Goal: Navigation & Orientation: Find specific page/section

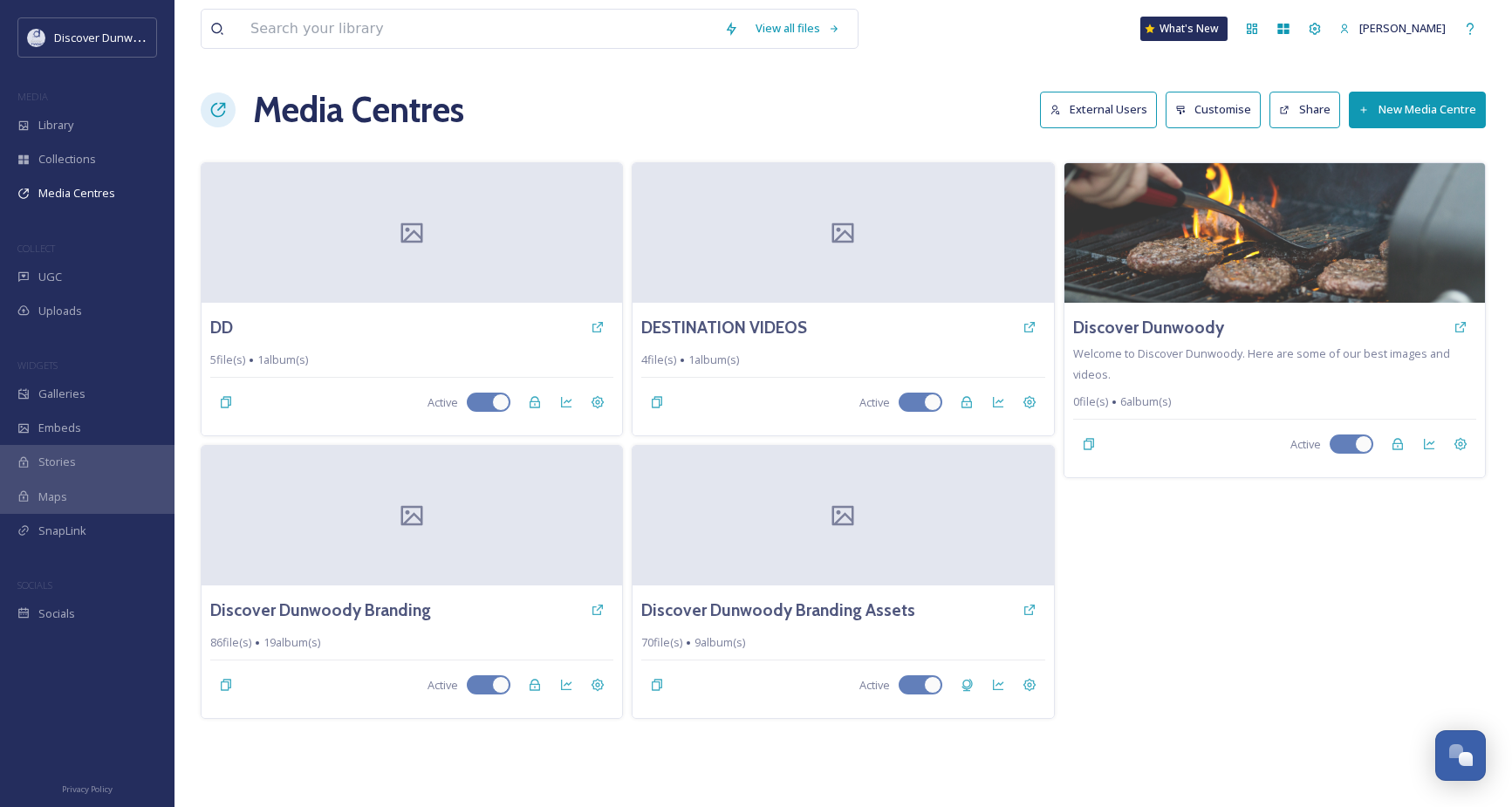
click at [668, 109] on div "Media Centres External Users Customise Share New Media Centre" at bounding box center [843, 110] width 1285 height 52
click at [945, 775] on div "View all files What's [GEOGRAPHIC_DATA] [PERSON_NAME] Media Centres External Us…" at bounding box center [843, 404] width 1337 height 807
click at [355, 362] on div "5 file(s) 1 album(s)" at bounding box center [412, 360] width 408 height 16
click at [54, 118] on span "Library" at bounding box center [56, 125] width 35 height 16
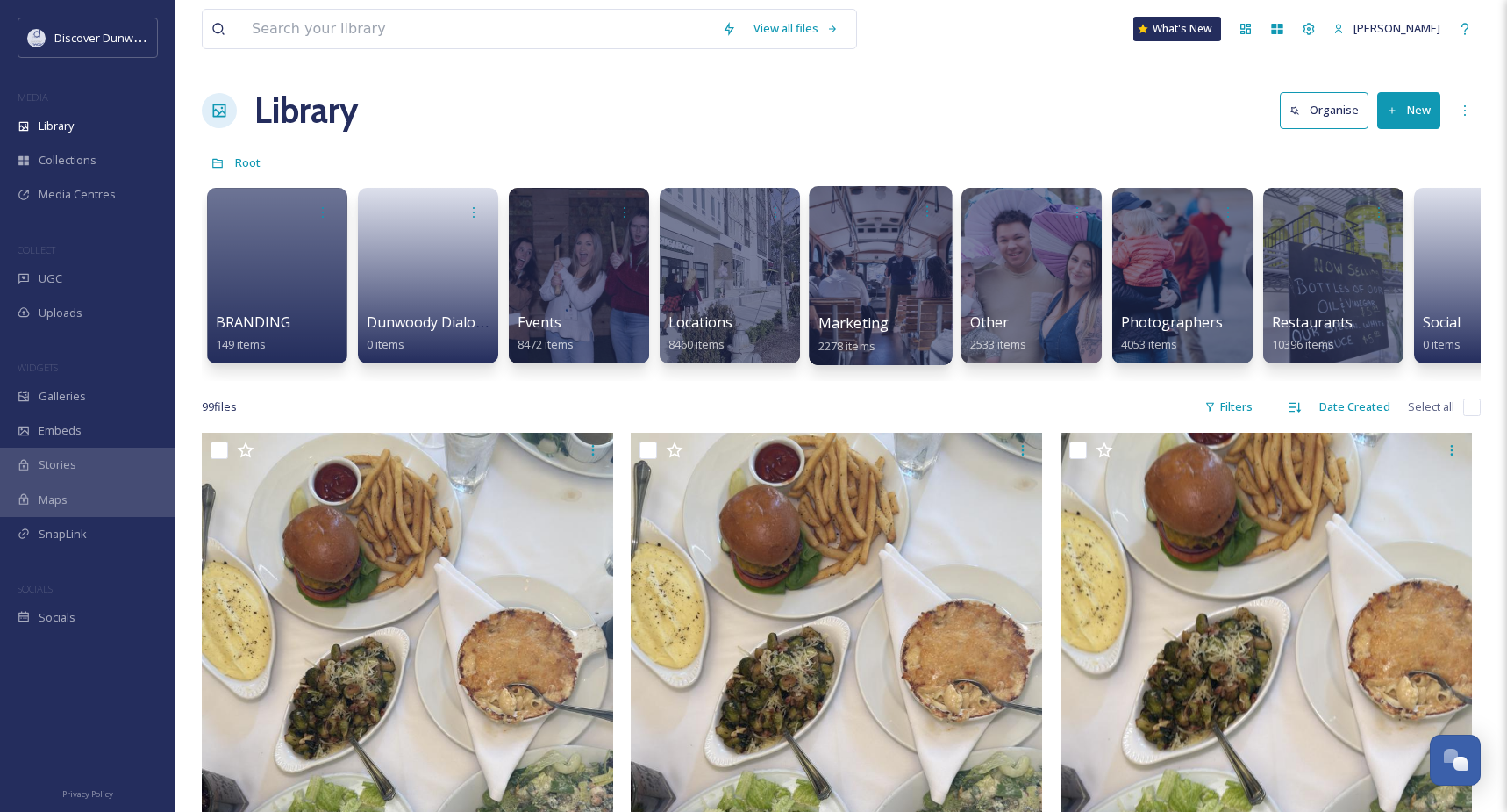
click at [914, 285] on div at bounding box center [881, 275] width 143 height 179
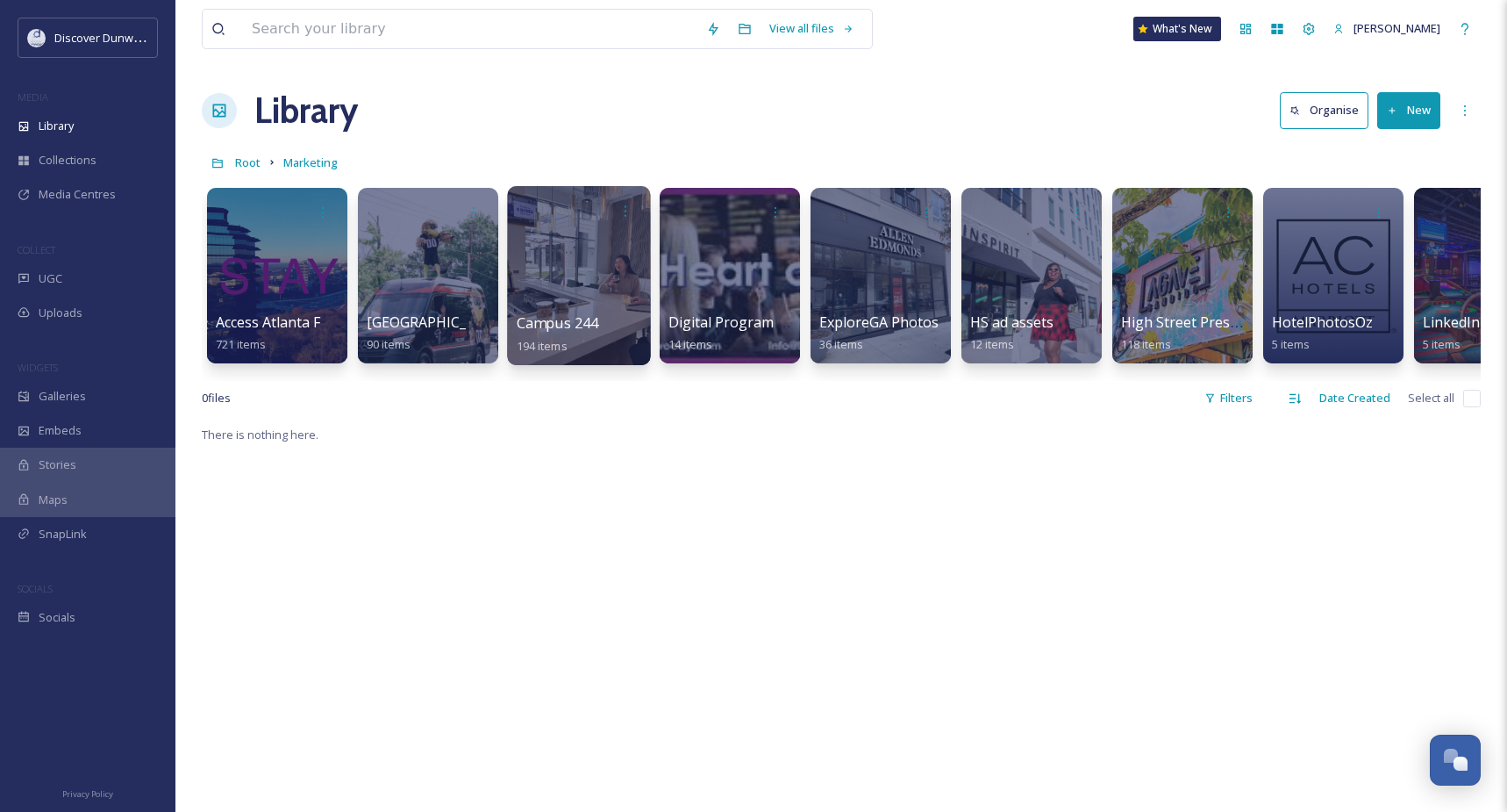
click at [623, 279] on div at bounding box center [579, 275] width 143 height 179
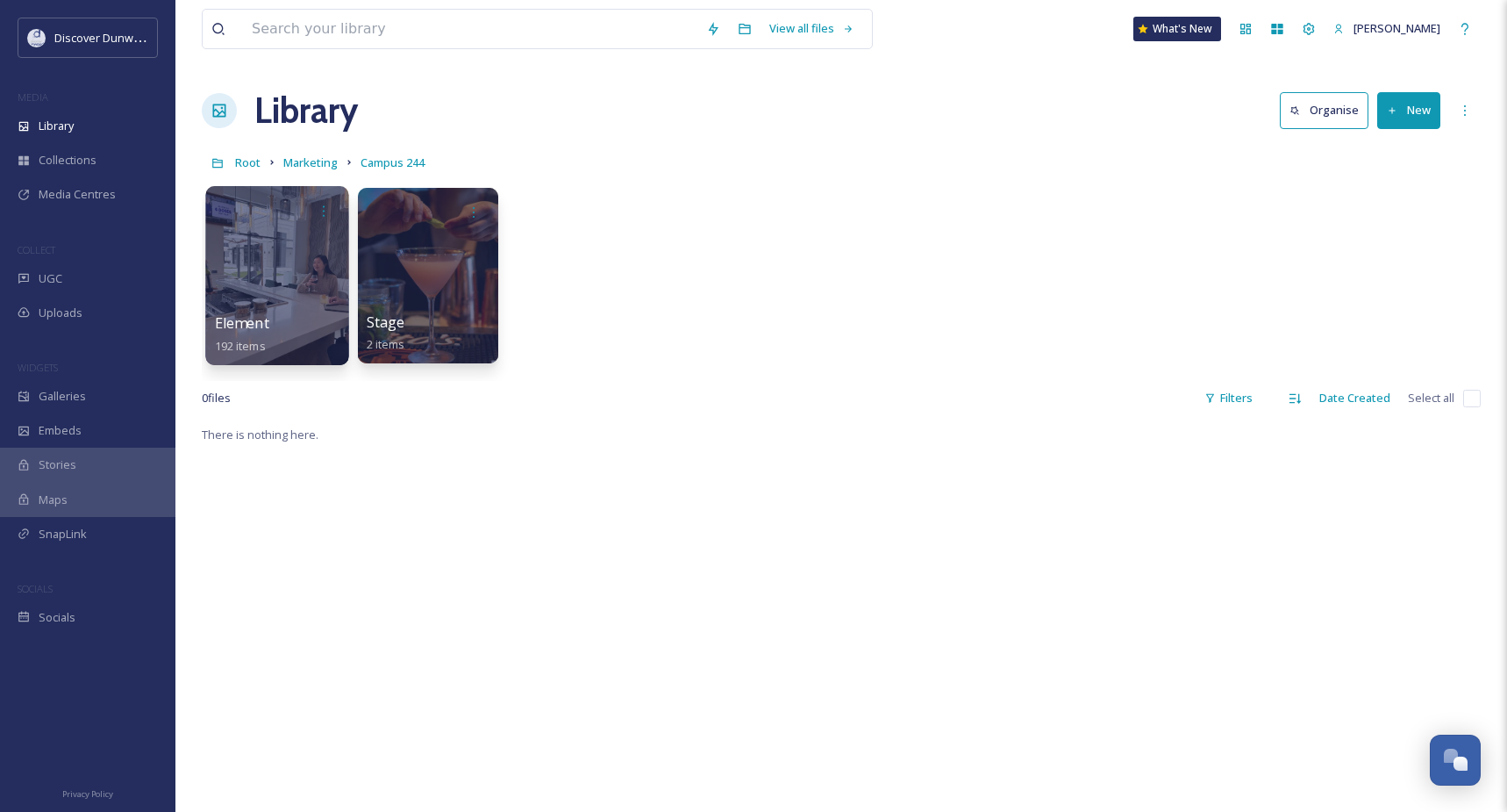
click at [331, 286] on div at bounding box center [276, 275] width 143 height 179
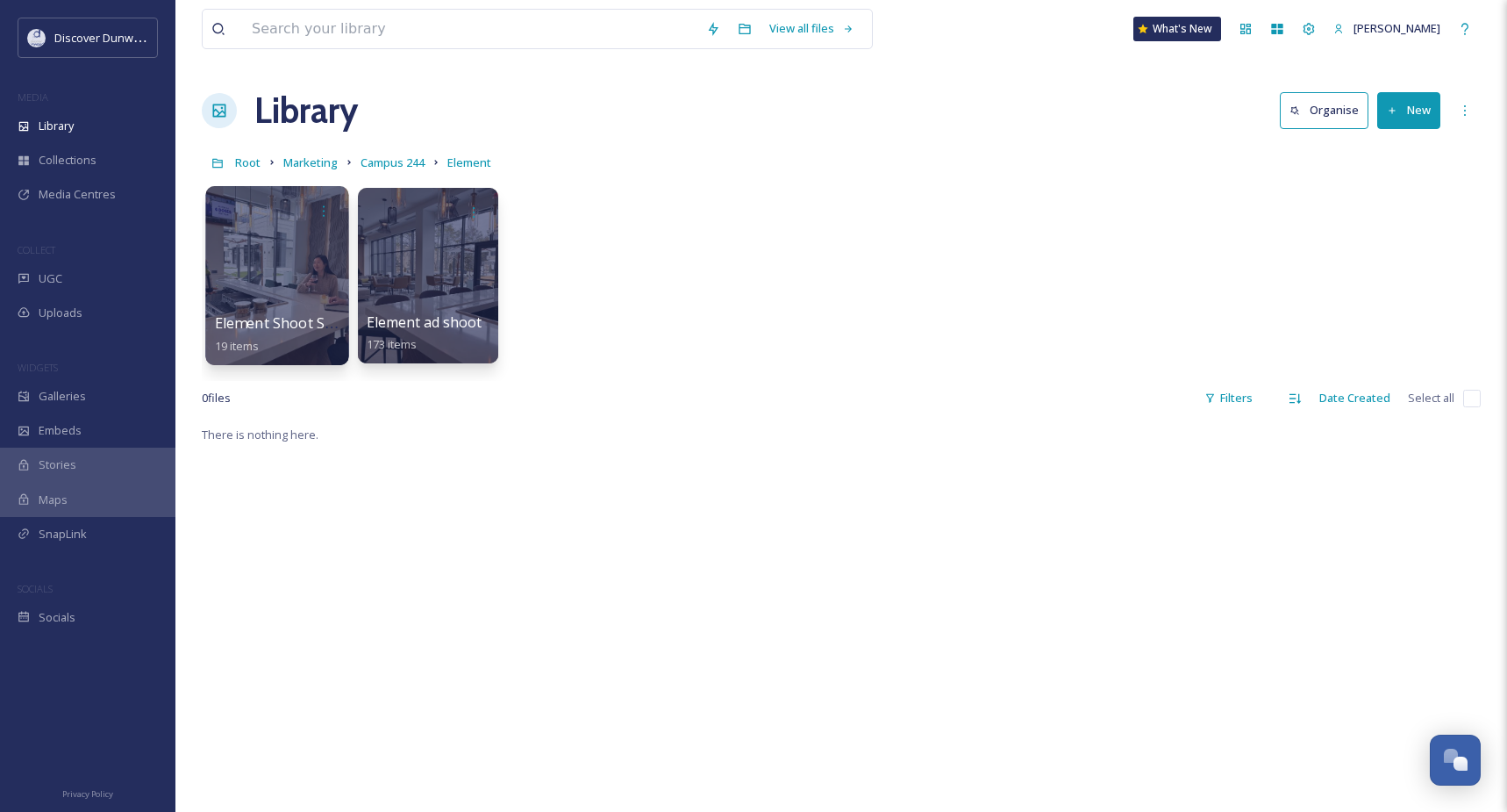
click at [296, 271] on div at bounding box center [276, 275] width 143 height 179
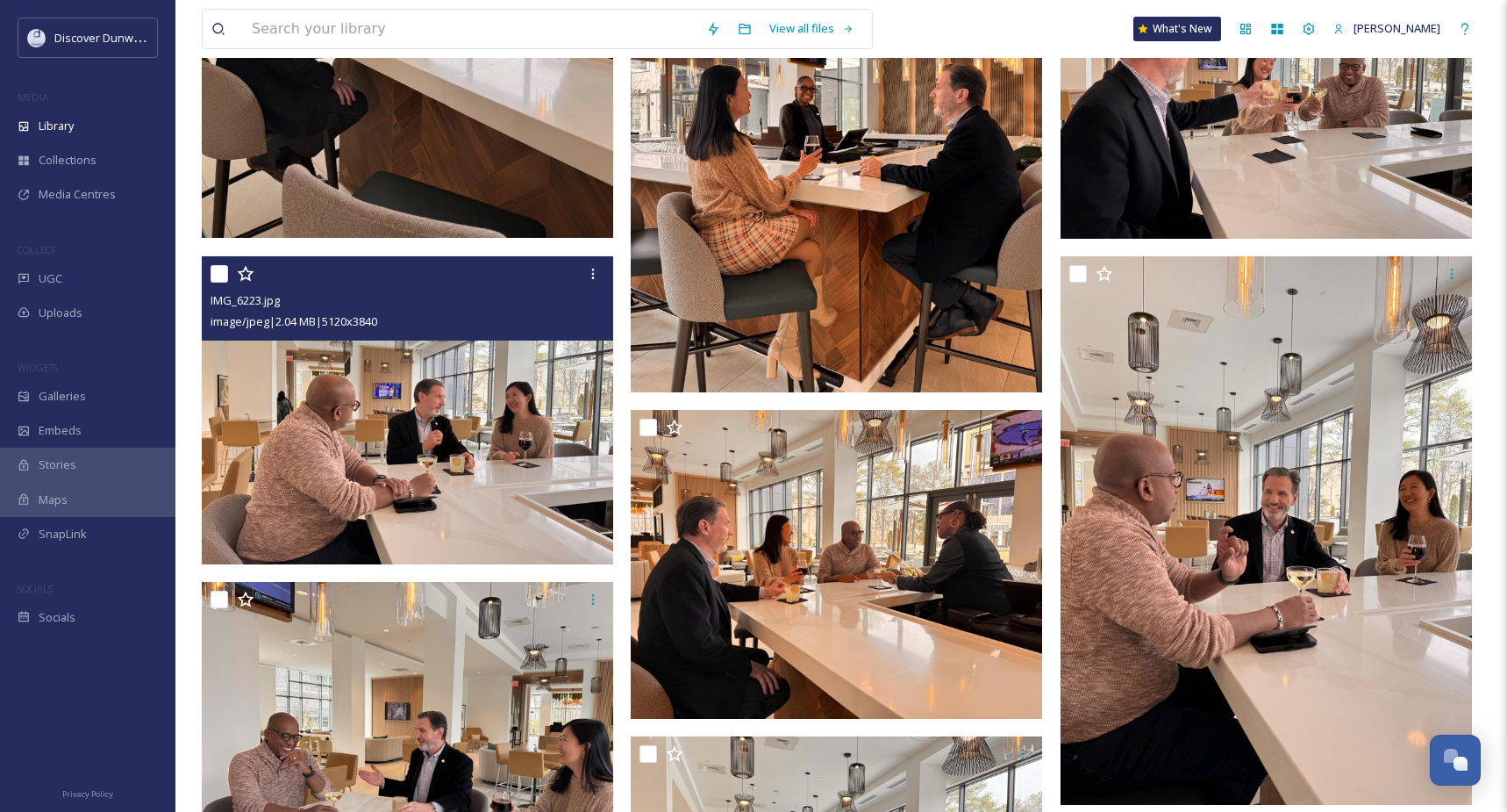
scroll to position [1854, 0]
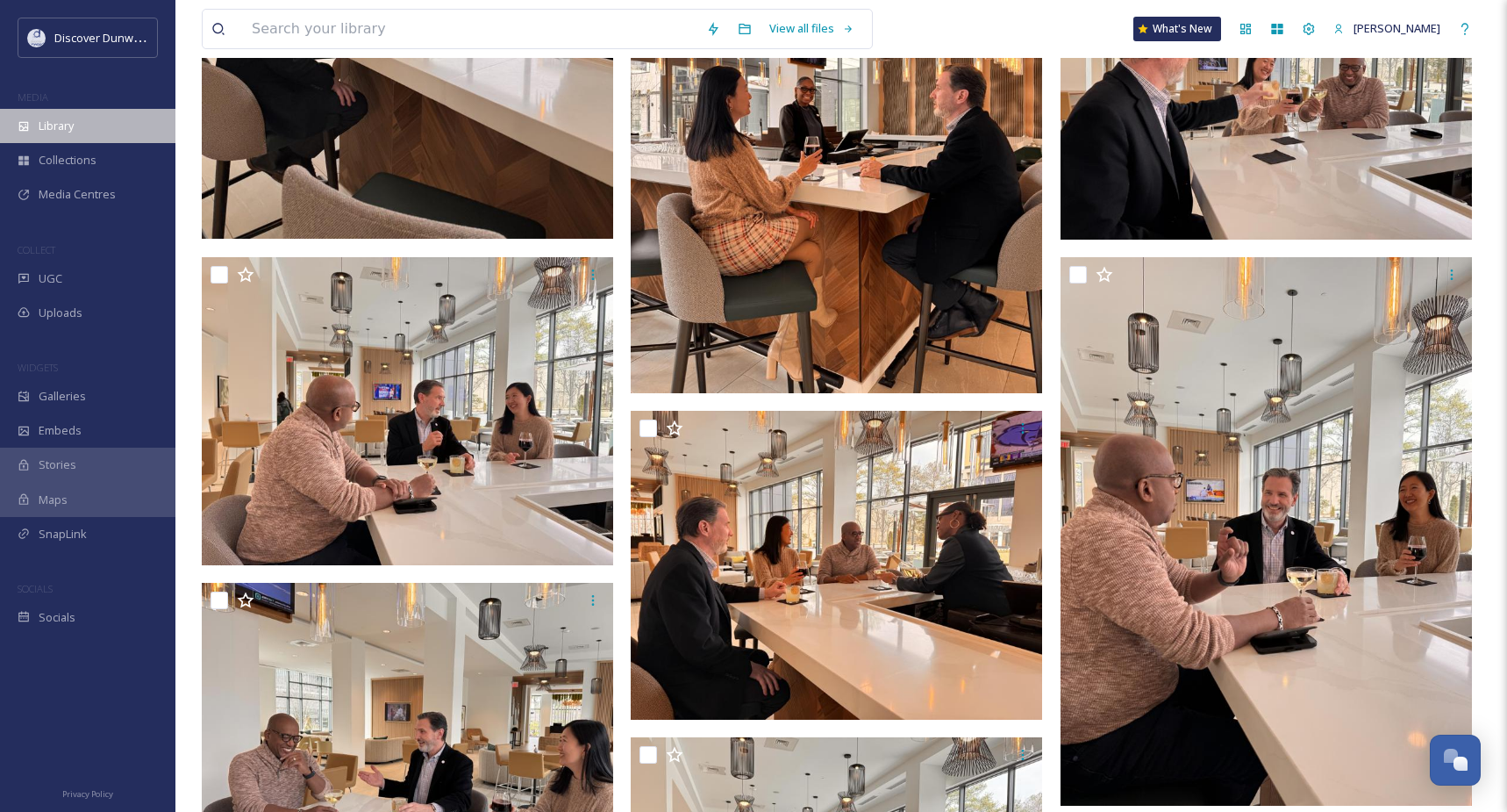
click at [35, 120] on div "Library" at bounding box center [88, 126] width 176 height 34
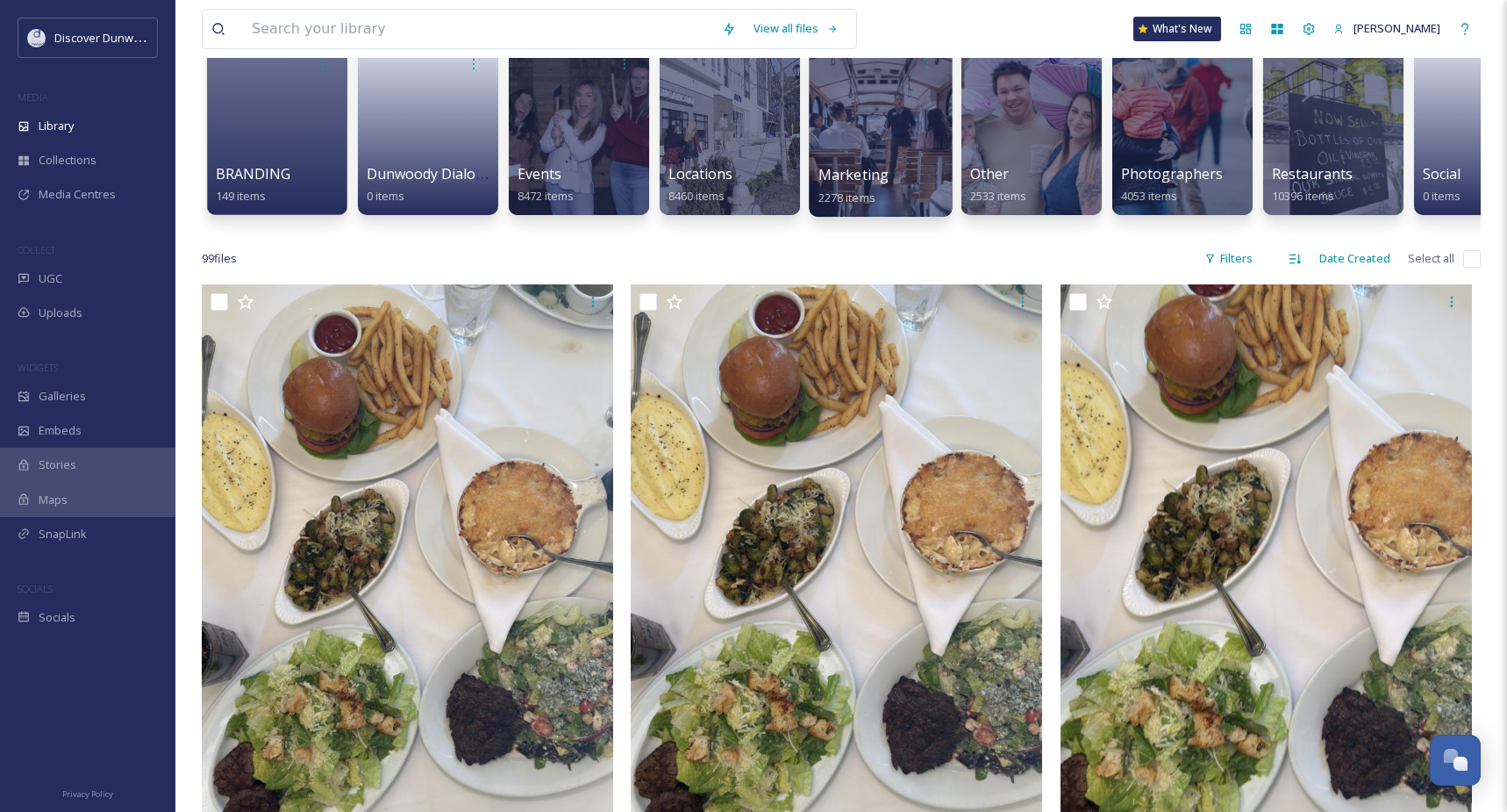
scroll to position [351, 0]
